Goal: Information Seeking & Learning: Understand process/instructions

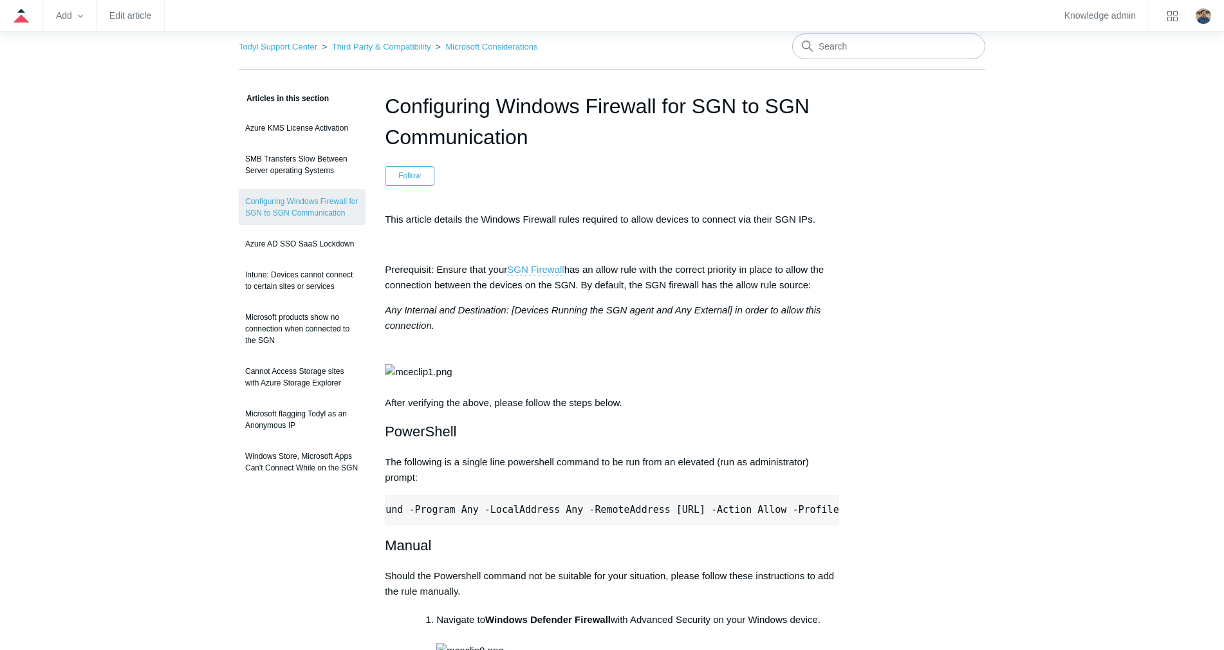
scroll to position [64, 0]
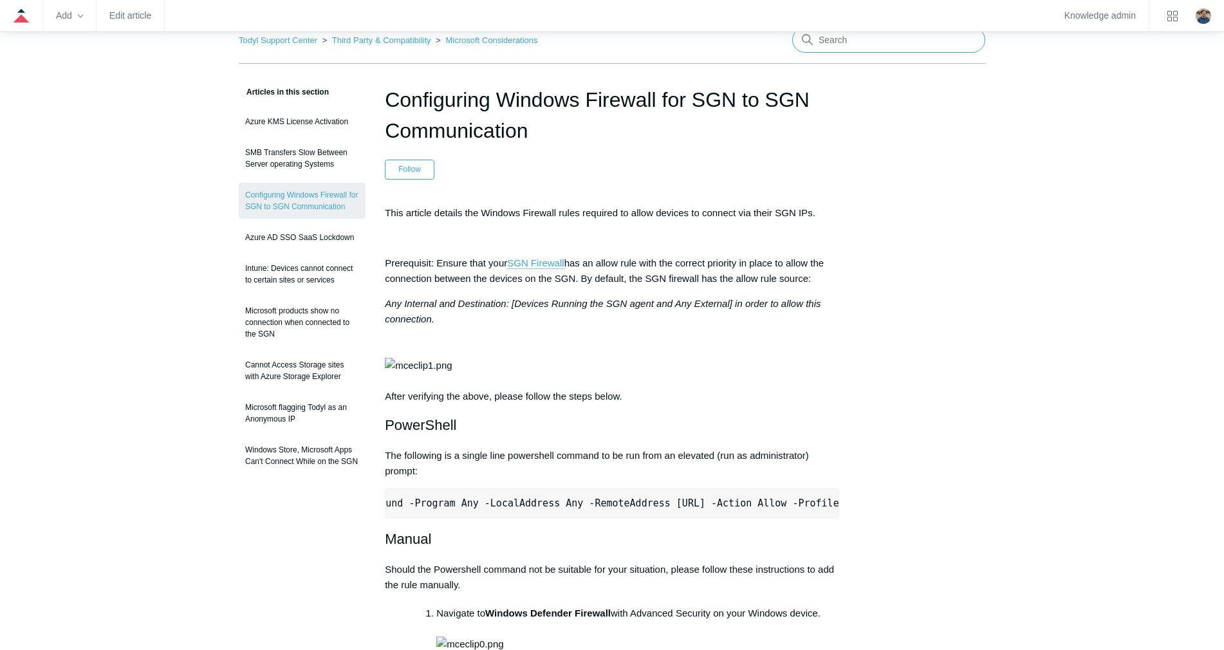
click at [853, 46] on input "Search" at bounding box center [888, 40] width 193 height 26
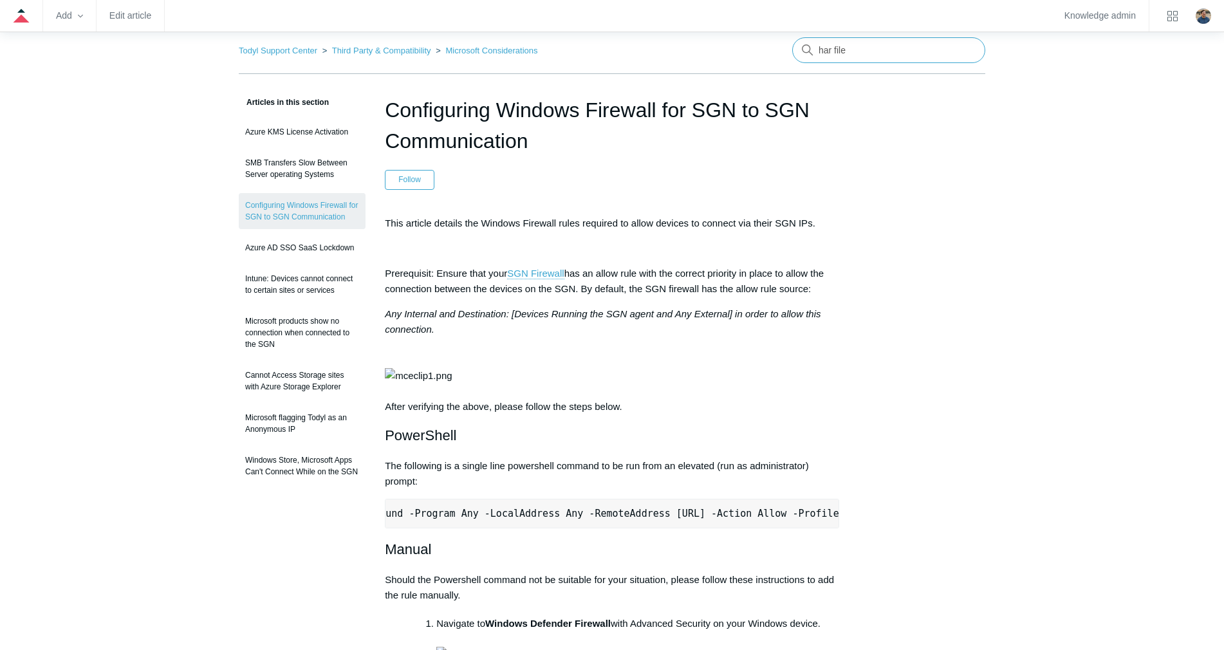
type input "har file"
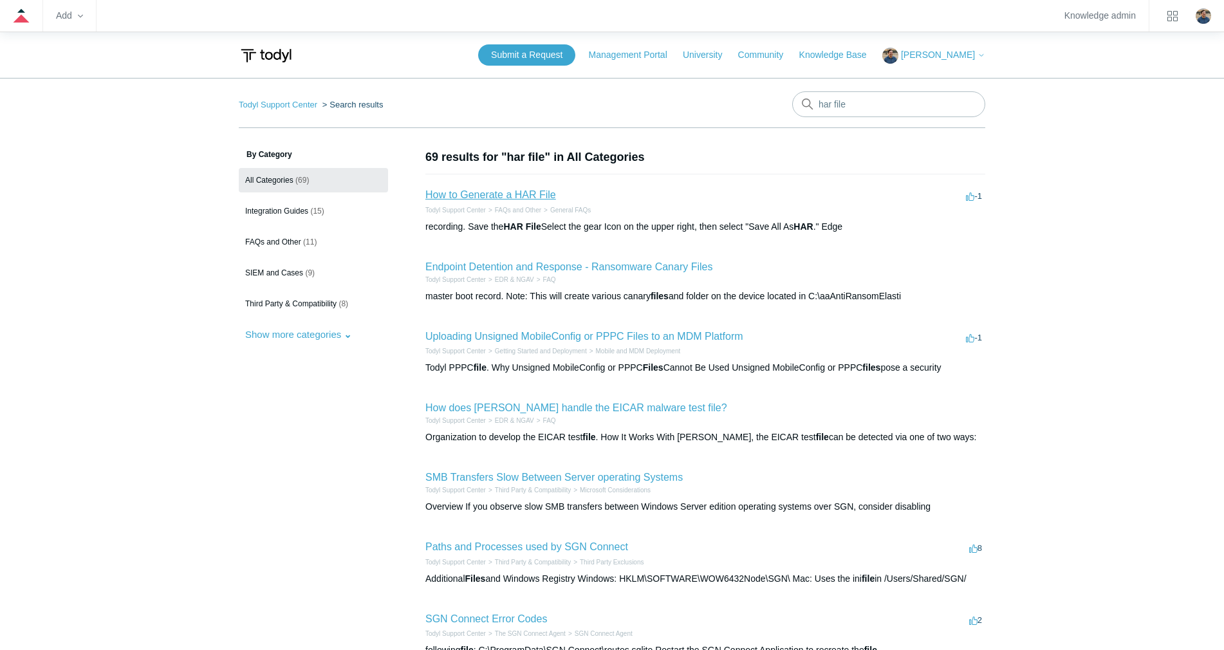
click at [511, 191] on link "How to Generate a HAR File" at bounding box center [490, 194] width 131 height 11
